Goal: Task Accomplishment & Management: Manage account settings

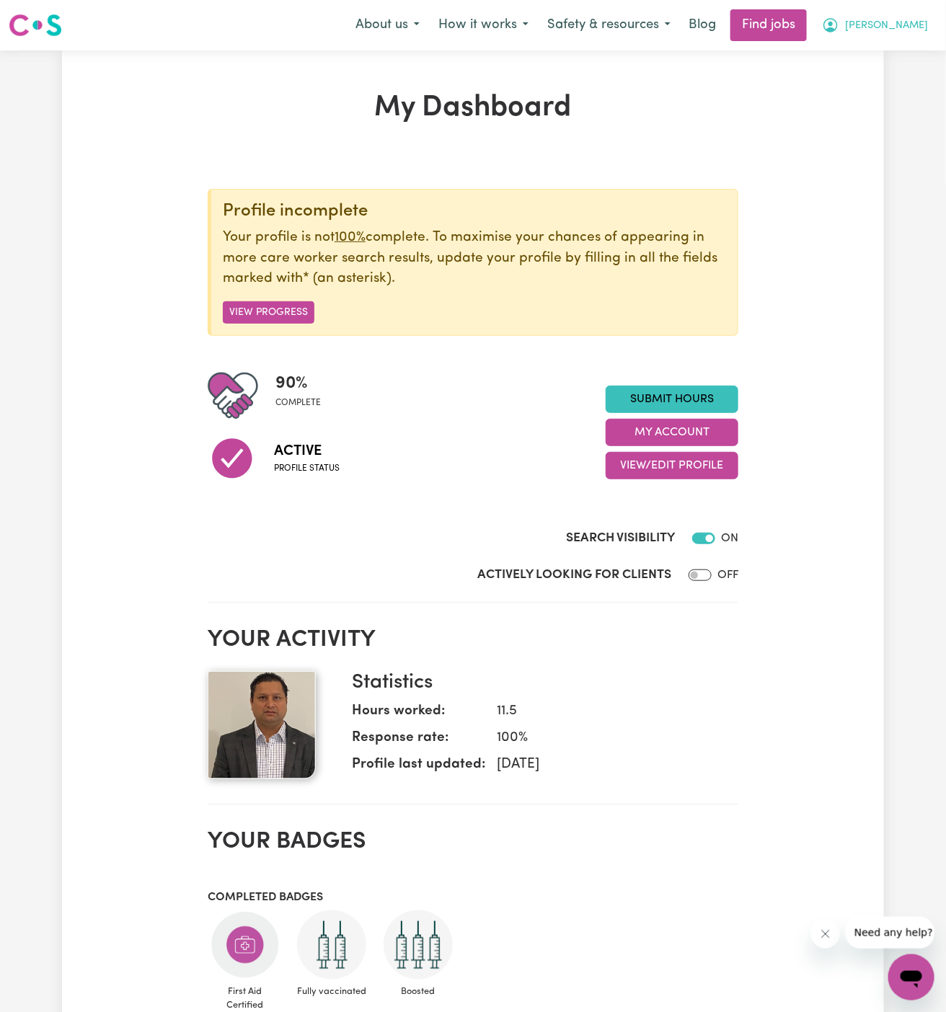
click at [921, 19] on span "[PERSON_NAME]" at bounding box center [886, 26] width 83 height 16
click at [909, 53] on link "My Account" at bounding box center [879, 56] width 114 height 27
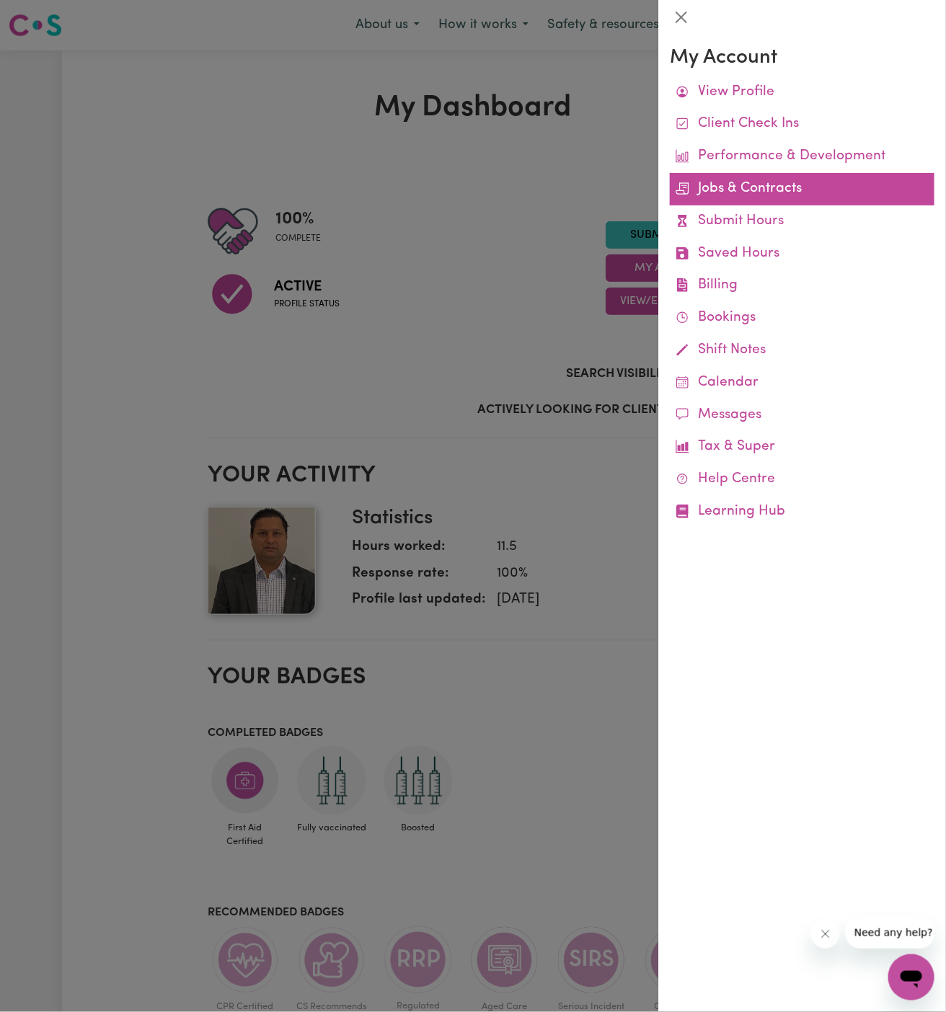
click at [767, 184] on link "Jobs & Contracts" at bounding box center [802, 189] width 265 height 32
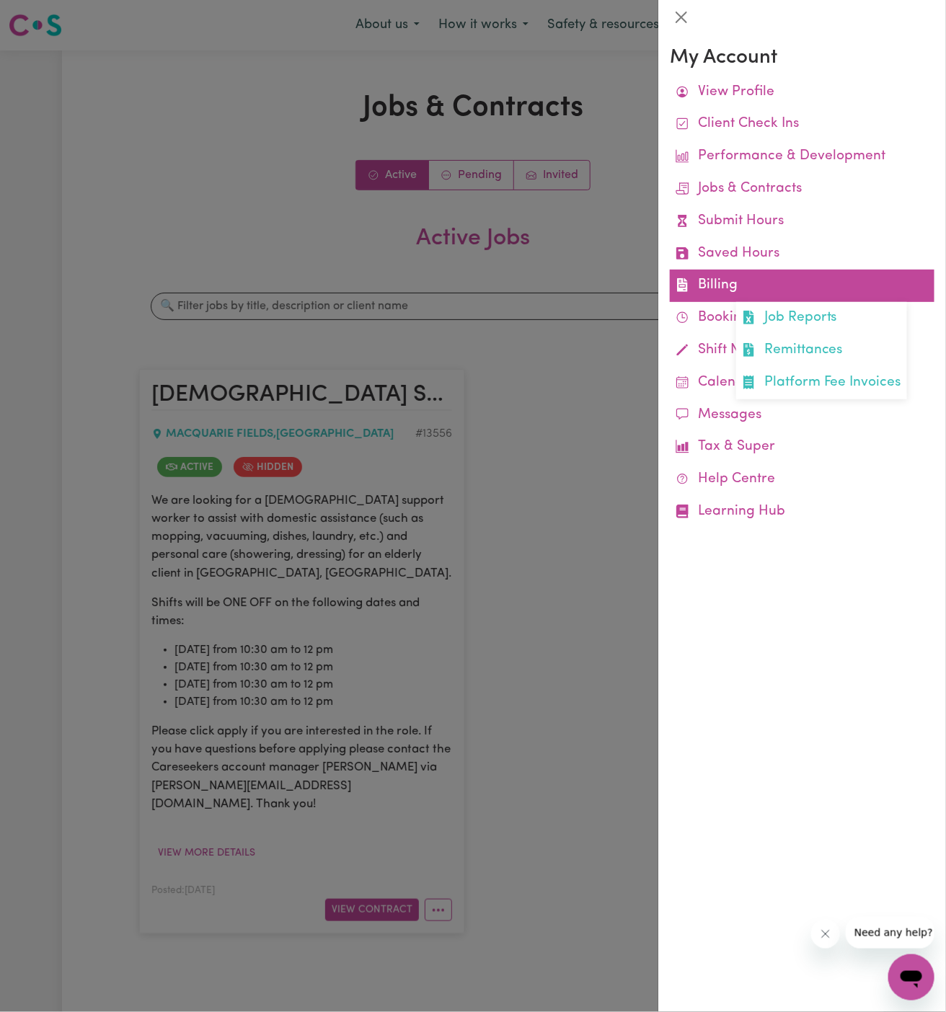
click at [726, 283] on link "Billing Job Reports Remittances Platform Fee Invoices" at bounding box center [802, 286] width 265 height 32
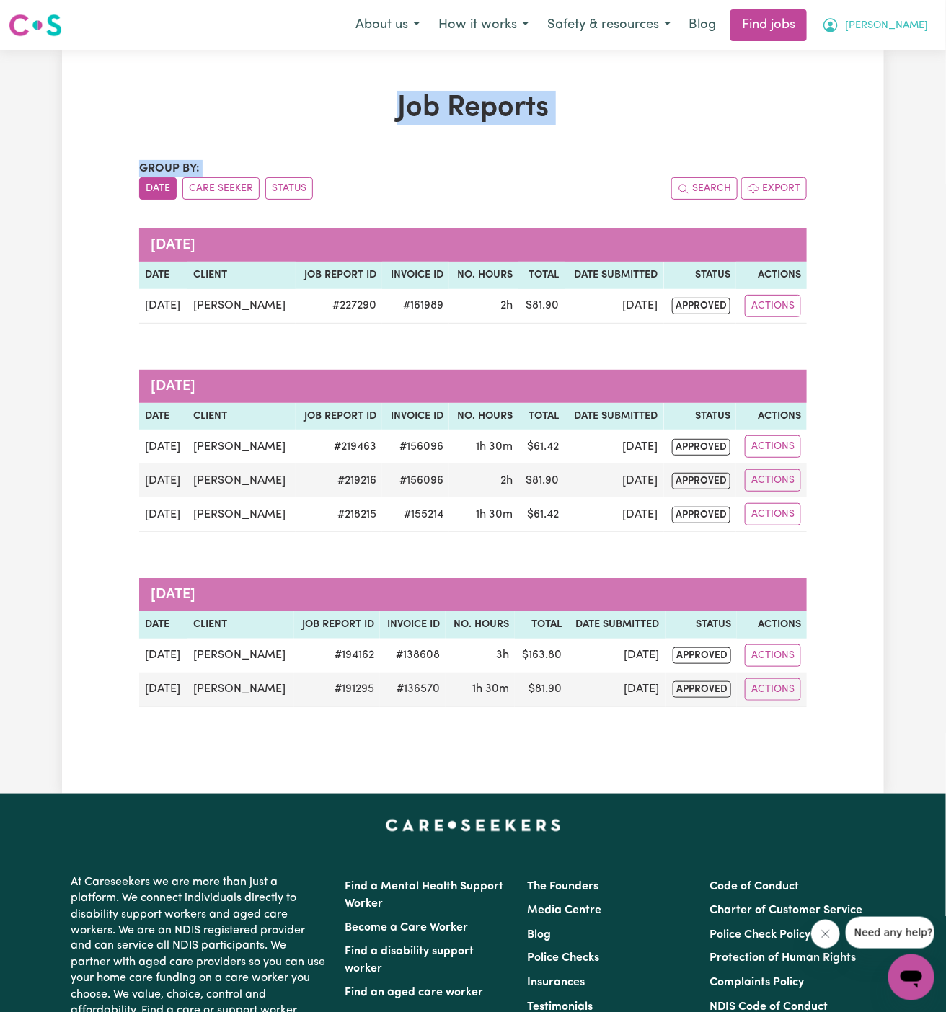
drag, startPoint x: 624, startPoint y: 154, endPoint x: 909, endPoint y: 22, distance: 314.2
click at [909, 22] on div "Menu About us How it works Safety & resources Blog Find jobs [PERSON_NAME] Job …" at bounding box center [473, 707] width 946 height 1414
click at [914, 26] on span "[PERSON_NAME]" at bounding box center [886, 26] width 83 height 16
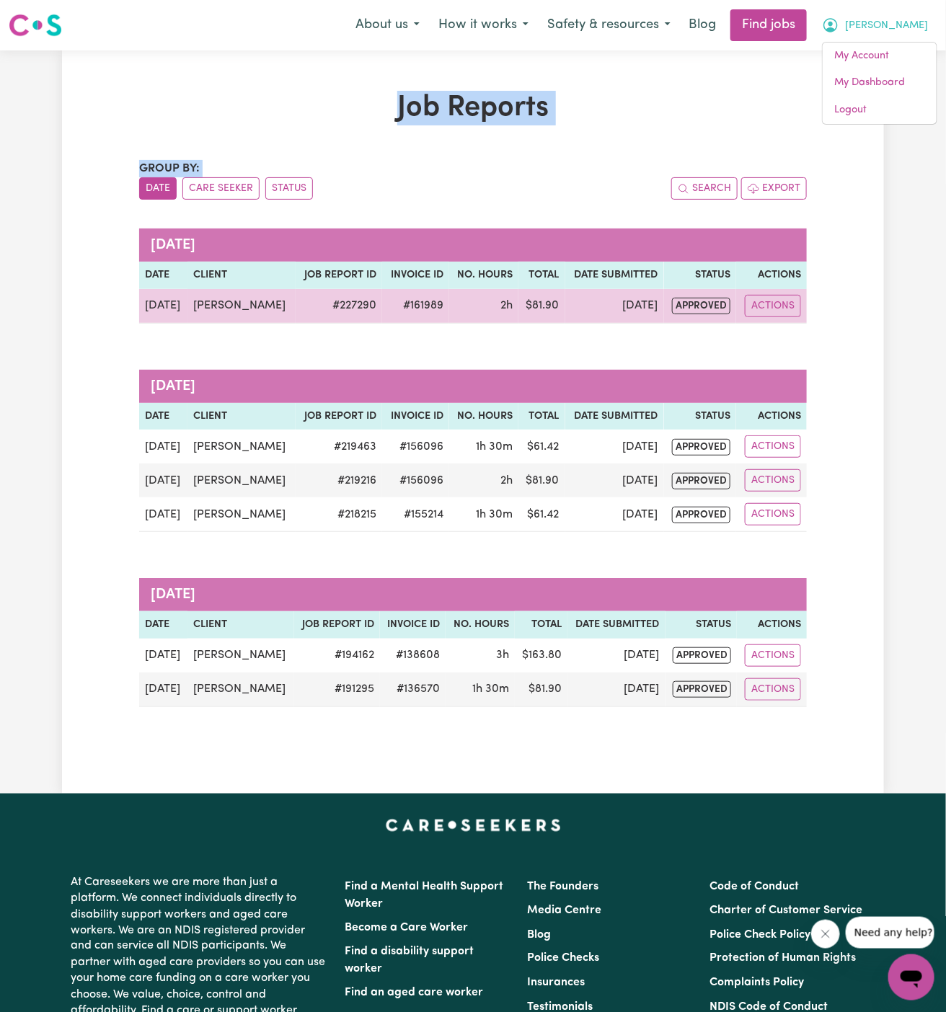
click at [237, 317] on td "[PERSON_NAME]" at bounding box center [240, 306] width 107 height 35
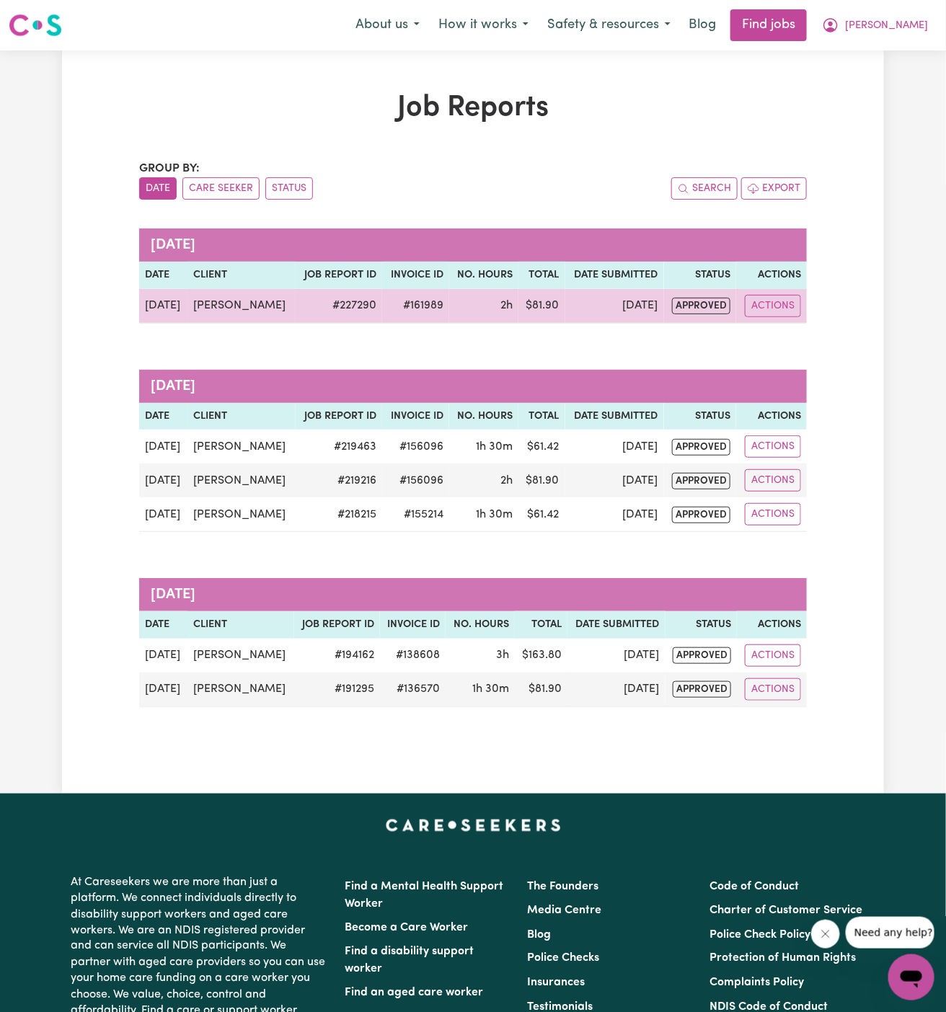
click at [240, 310] on td "[PERSON_NAME]" at bounding box center [240, 306] width 107 height 35
copy td "[PERSON_NAME]"
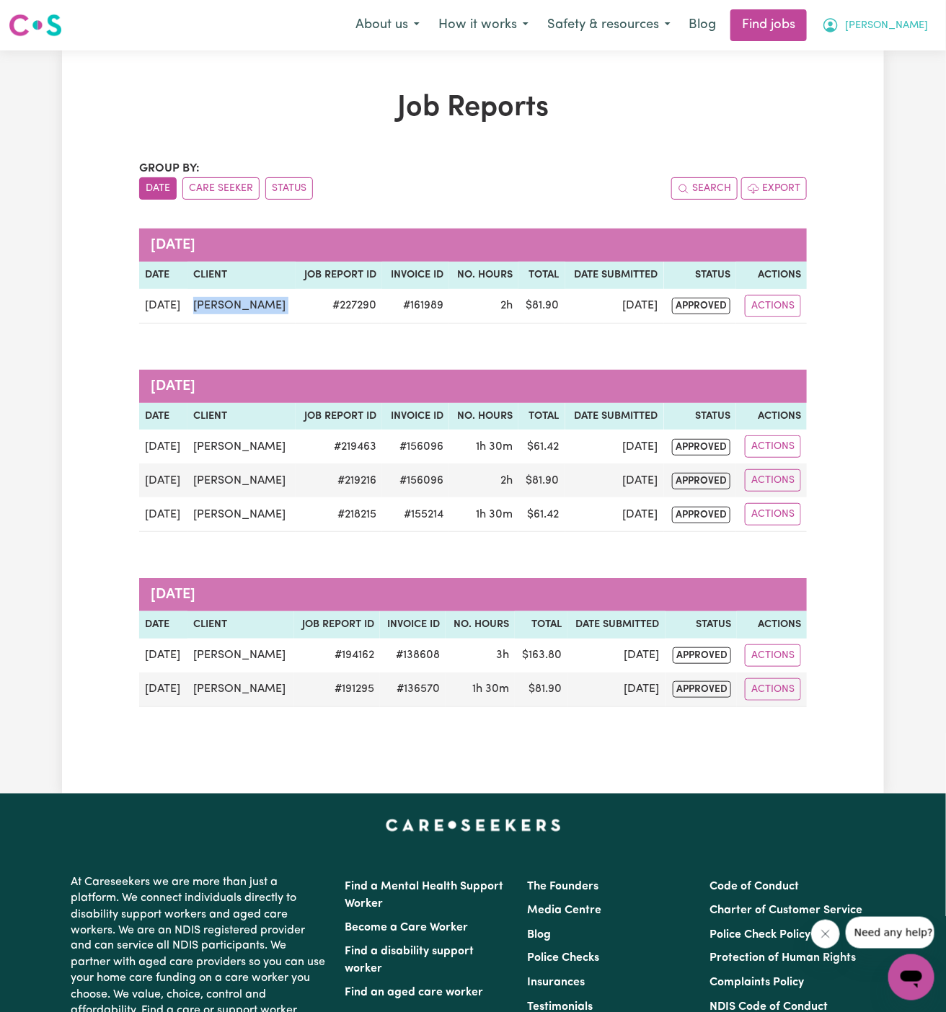
click at [910, 24] on span "[PERSON_NAME]" at bounding box center [886, 26] width 83 height 16
click at [906, 61] on link "My Account" at bounding box center [879, 56] width 114 height 27
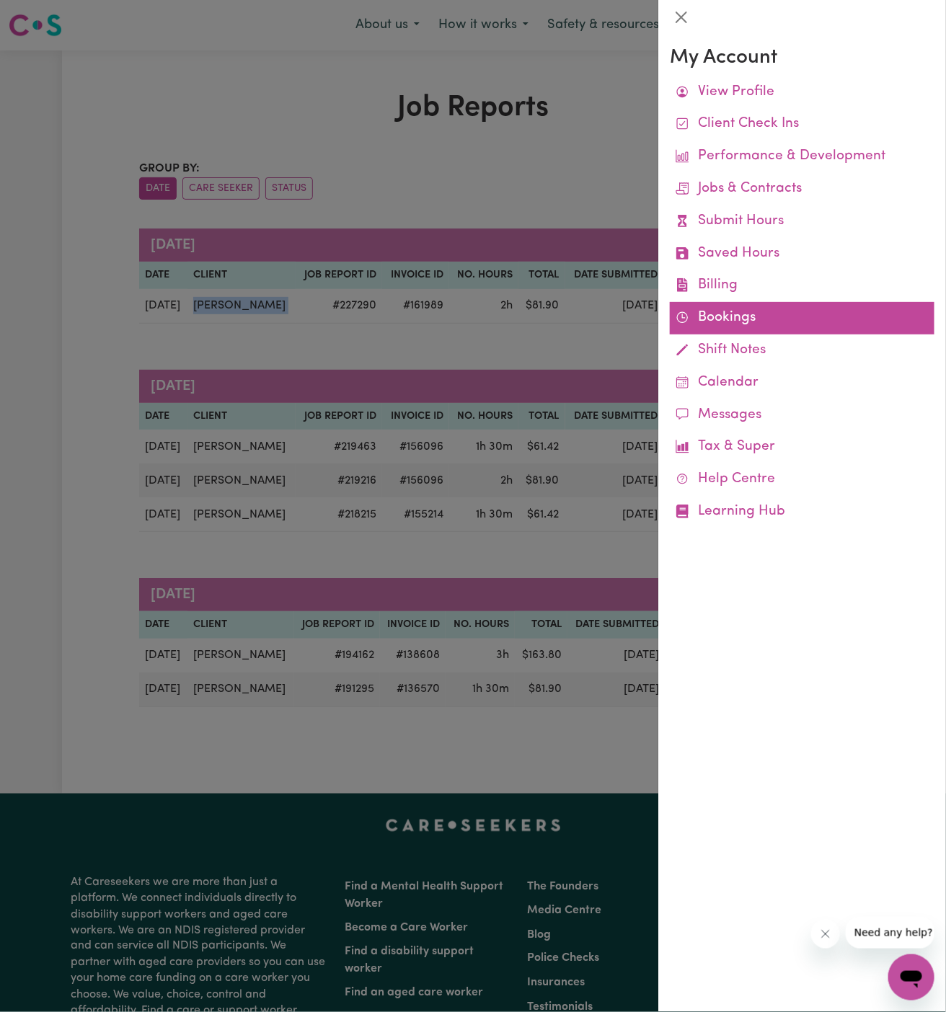
click at [712, 317] on link "Bookings" at bounding box center [802, 318] width 265 height 32
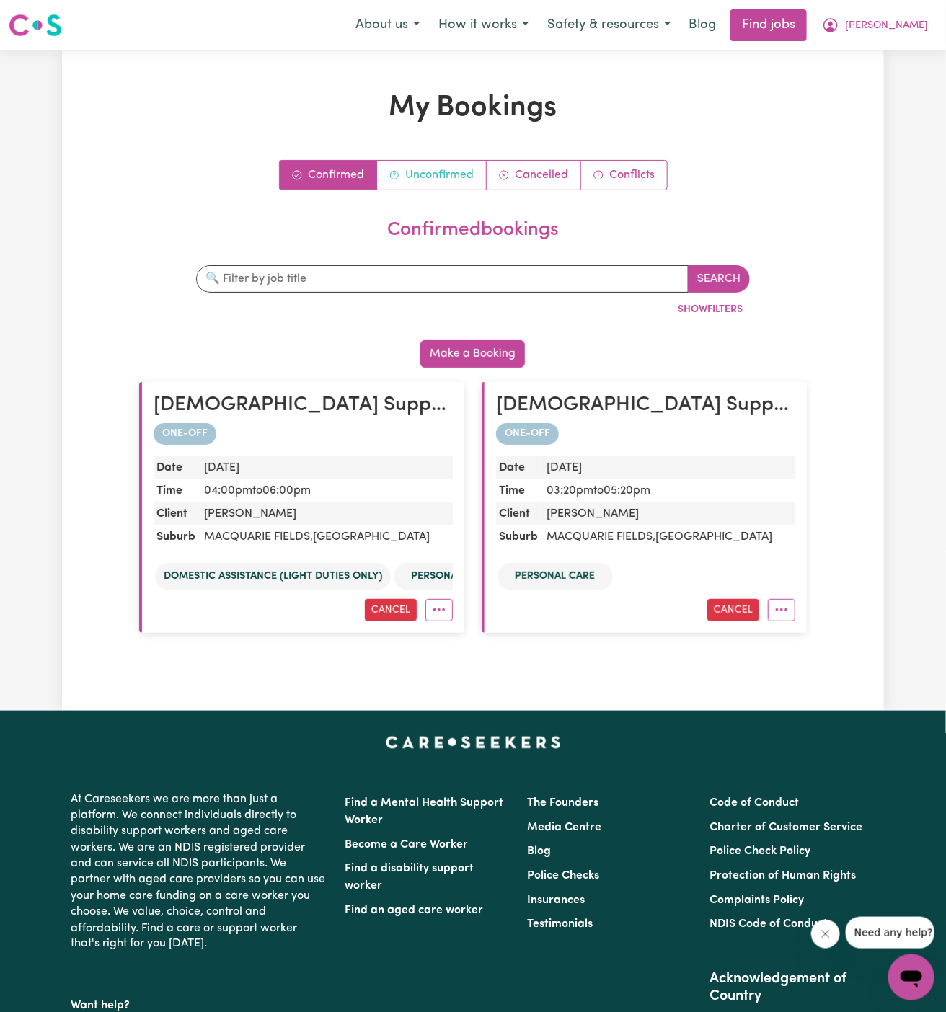
click at [427, 165] on link "Unconfirmed" at bounding box center [432, 175] width 110 height 29
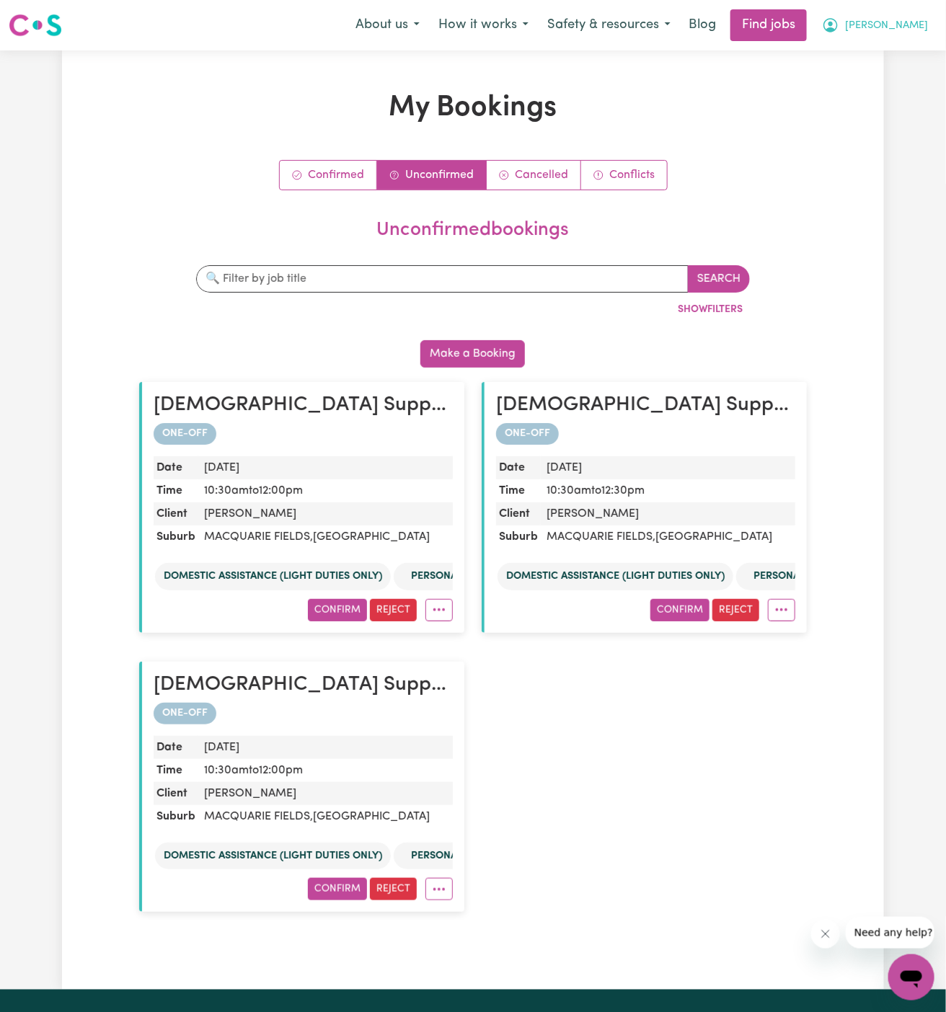
click at [917, 19] on span "[PERSON_NAME]" at bounding box center [886, 26] width 83 height 16
click at [904, 100] on link "Logout" at bounding box center [879, 110] width 114 height 27
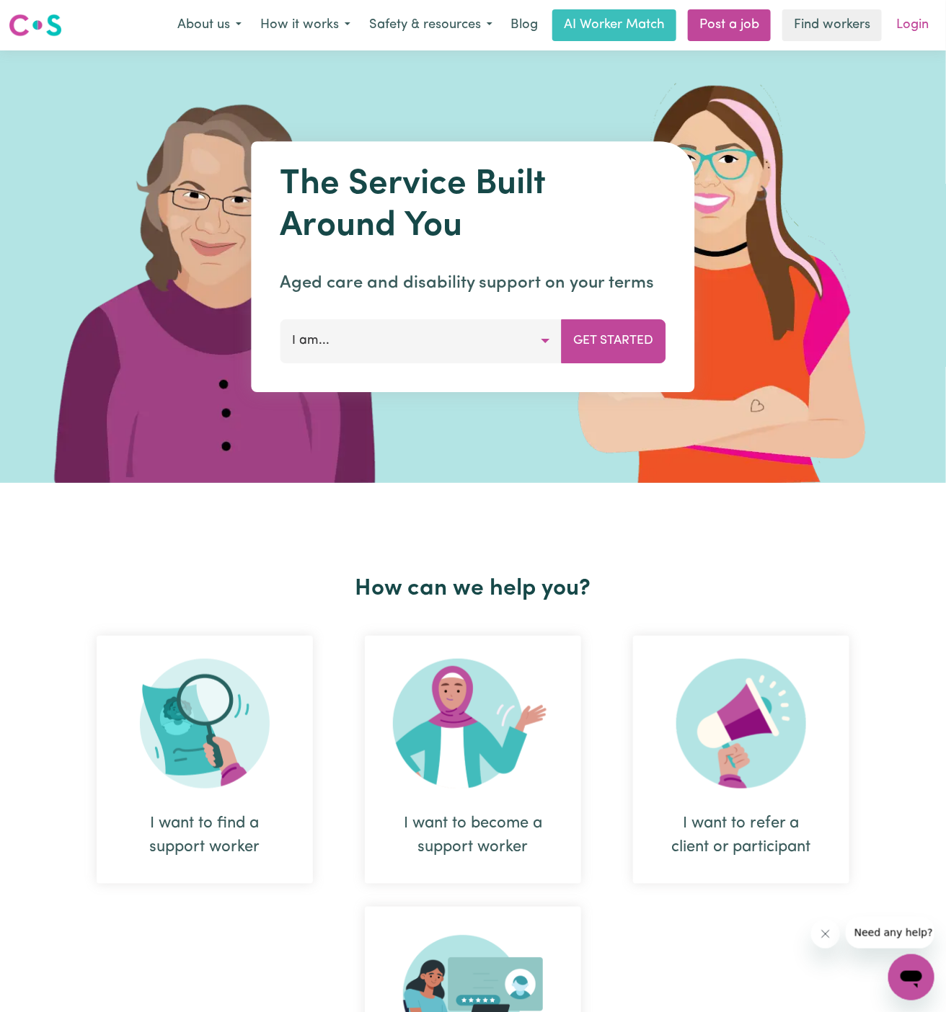
click at [921, 17] on link "Login" at bounding box center [912, 25] width 50 height 32
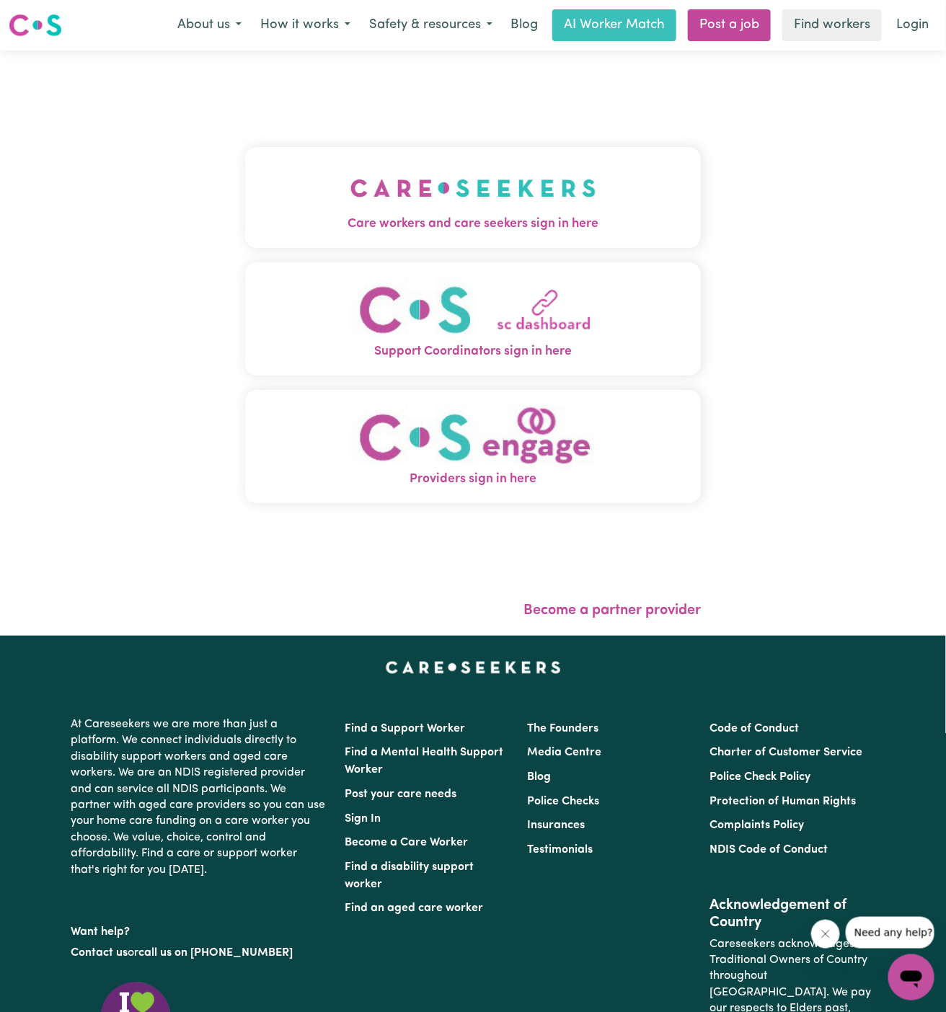
click at [495, 196] on img "Care workers and care seekers sign in here" at bounding box center [473, 187] width 246 height 53
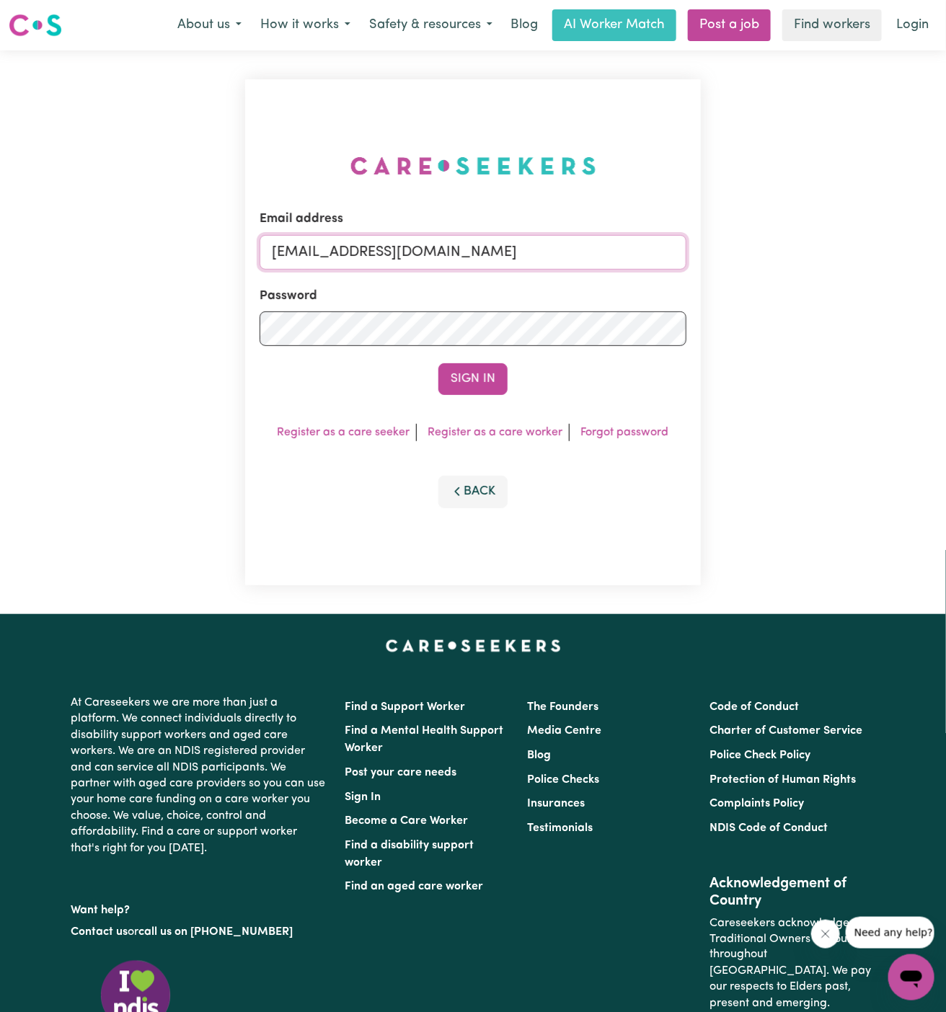
click at [435, 256] on input "[EMAIL_ADDRESS][DOMAIN_NAME]" at bounding box center [473, 252] width 427 height 35
type input "[PERSON_NAME][EMAIL_ADDRESS][DOMAIN_NAME]"
click at [497, 383] on button "Sign In" at bounding box center [472, 379] width 69 height 32
